Goal: Task Accomplishment & Management: Manage account settings

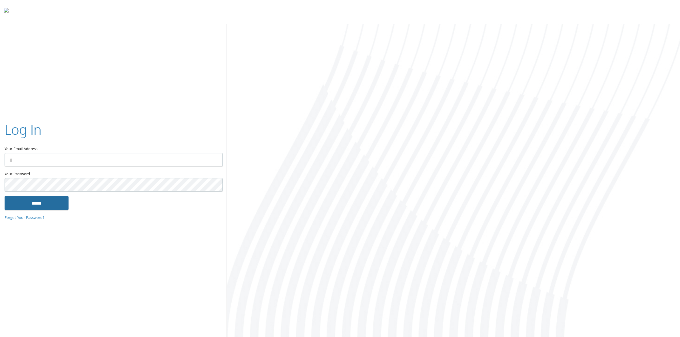
type input "**********"
click at [51, 206] on input "******" at bounding box center [37, 203] width 64 height 14
type input "**********"
click at [30, 207] on input "******" at bounding box center [37, 203] width 64 height 14
